Goal: Information Seeking & Learning: Learn about a topic

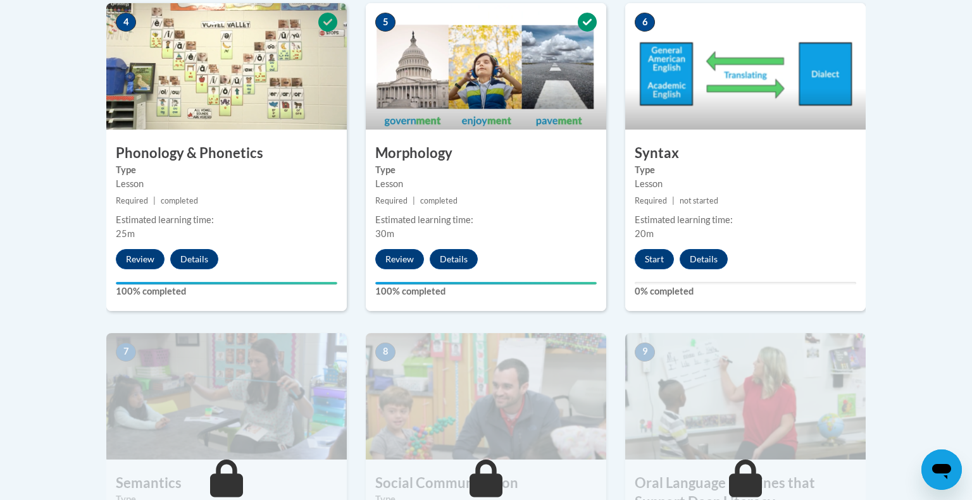
scroll to position [790, 0]
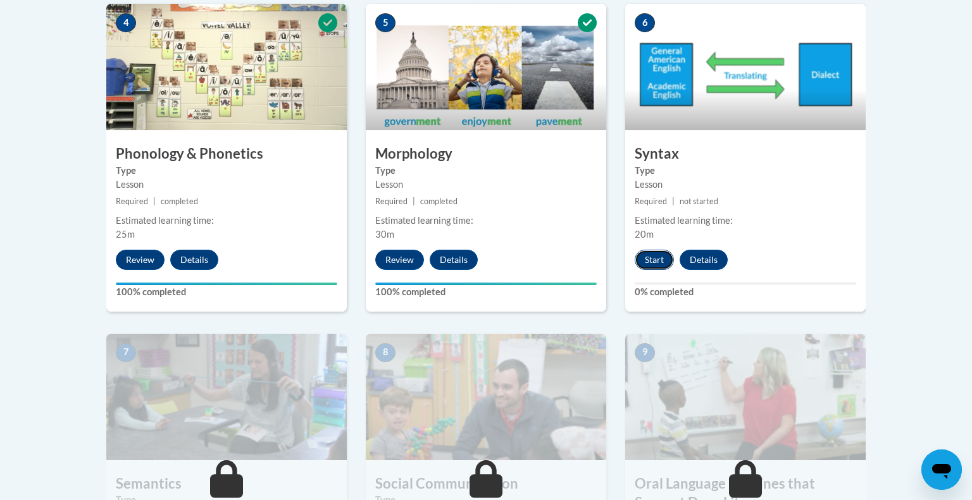
click at [647, 266] on button "Start" at bounding box center [654, 260] width 39 height 20
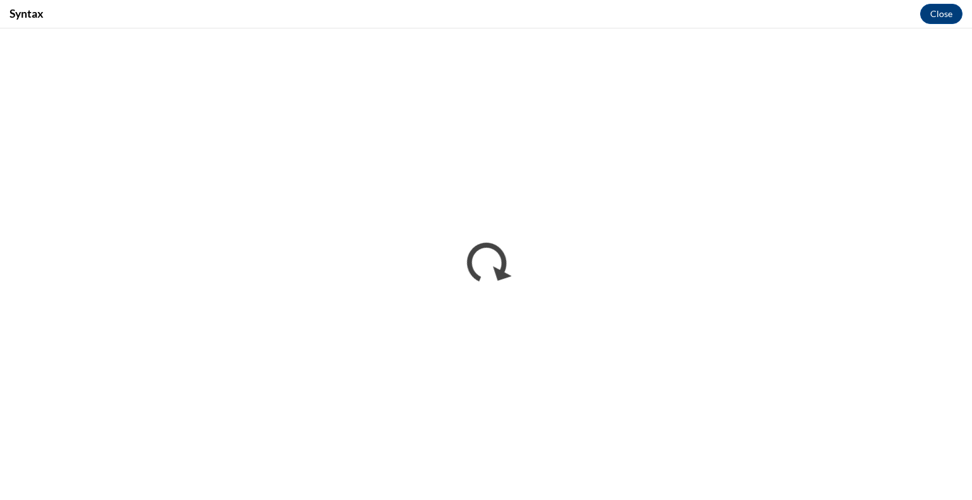
scroll to position [0, 0]
